Goal: Book appointment/travel/reservation

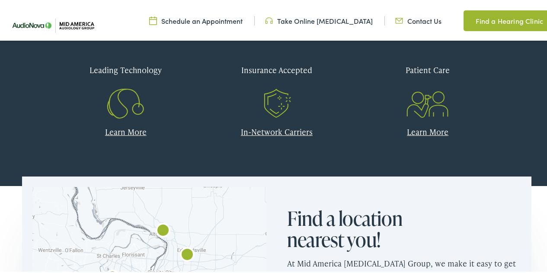
scroll to position [562, 0]
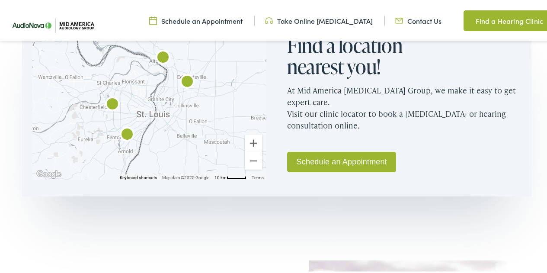
click at [336, 157] on link "Schedule an Appointment" at bounding box center [341, 160] width 109 height 20
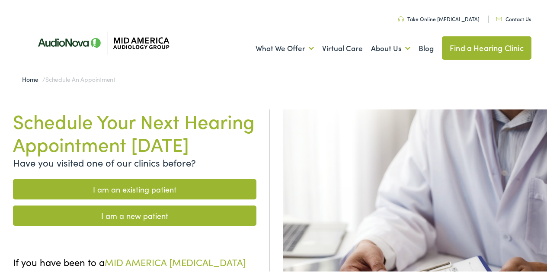
click at [463, 42] on link "Find a Hearing Clinic" at bounding box center [486, 46] width 89 height 23
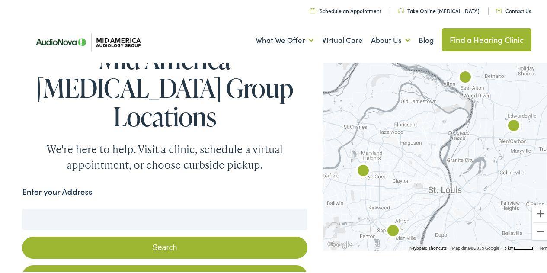
click at [159, 235] on button "Search" at bounding box center [164, 246] width 285 height 22
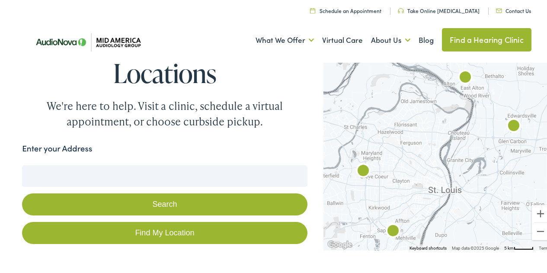
scroll to position [86, 0]
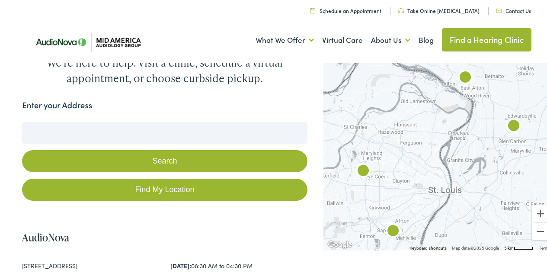
click at [163, 148] on button "Search" at bounding box center [164, 159] width 285 height 22
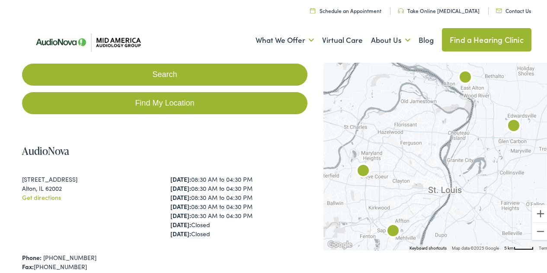
click at [481, 36] on link "Find a Hearing Clinic" at bounding box center [486, 37] width 89 height 23
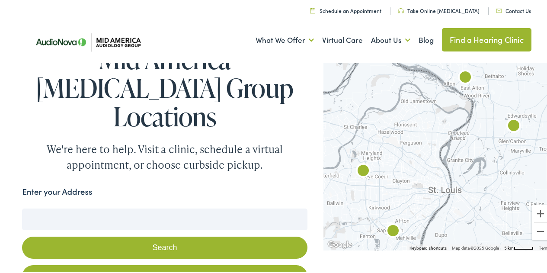
click at [161, 235] on button "Search" at bounding box center [164, 246] width 285 height 22
click at [357, 164] on img "AudioNova" at bounding box center [363, 170] width 28 height 28
